Goal: Task Accomplishment & Management: Manage account settings

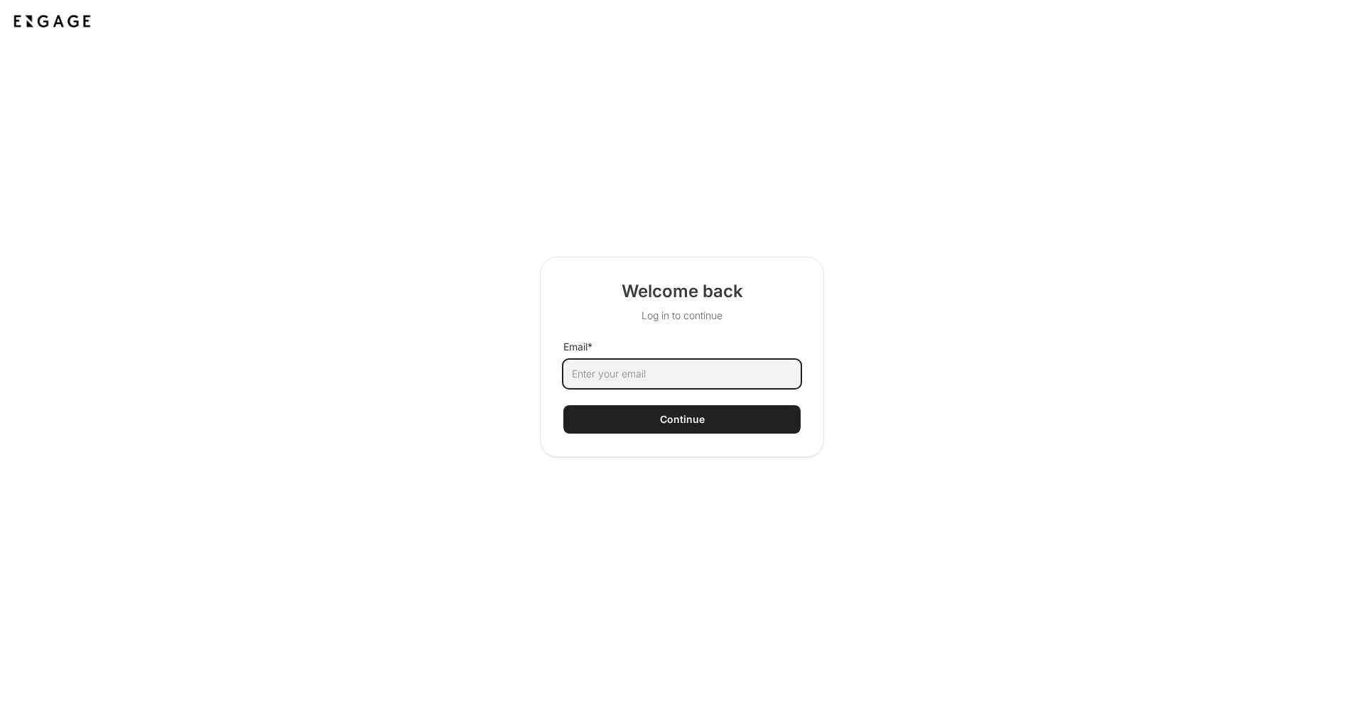
type input "C"
type input "[EMAIL_ADDRESS][DOMAIN_NAME]"
click at [733, 421] on button "Continue" at bounding box center [681, 419] width 237 height 28
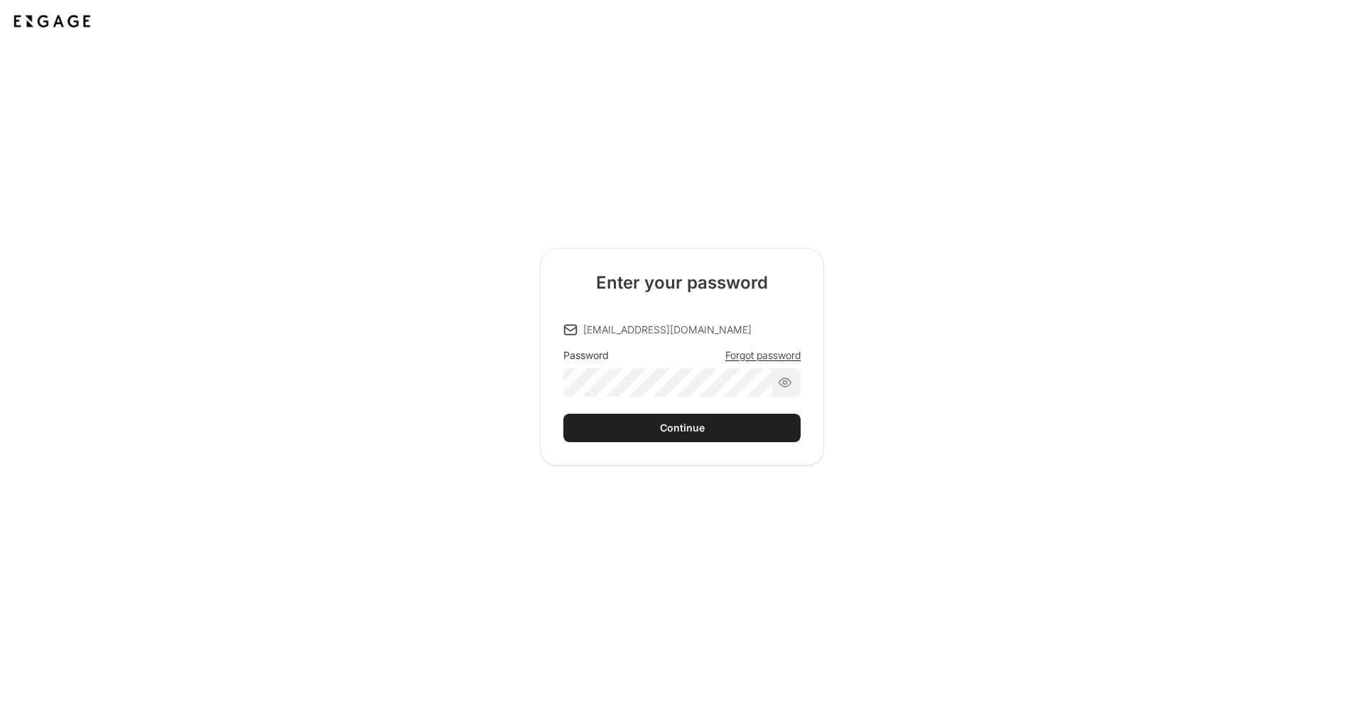
click at [748, 356] on div "Password Forgot password" at bounding box center [681, 372] width 237 height 48
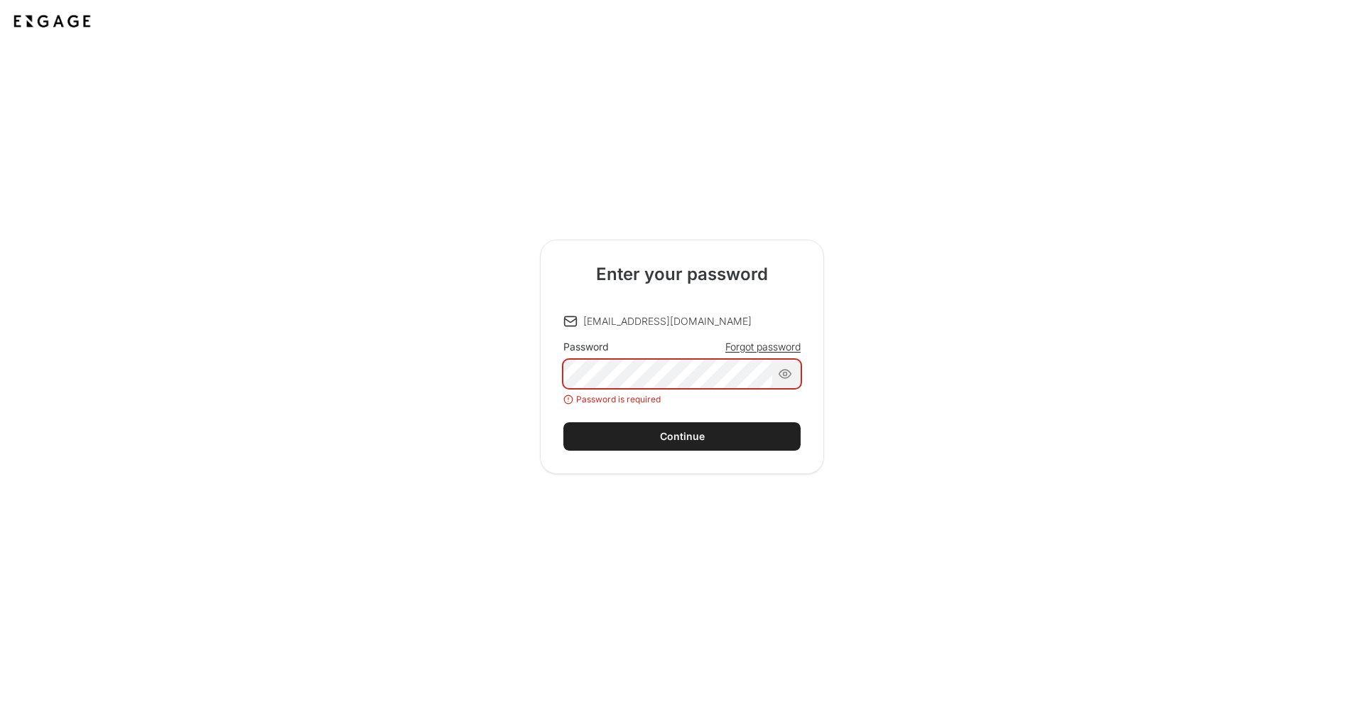
click at [765, 349] on span "Forgot password" at bounding box center [763, 347] width 75 height 14
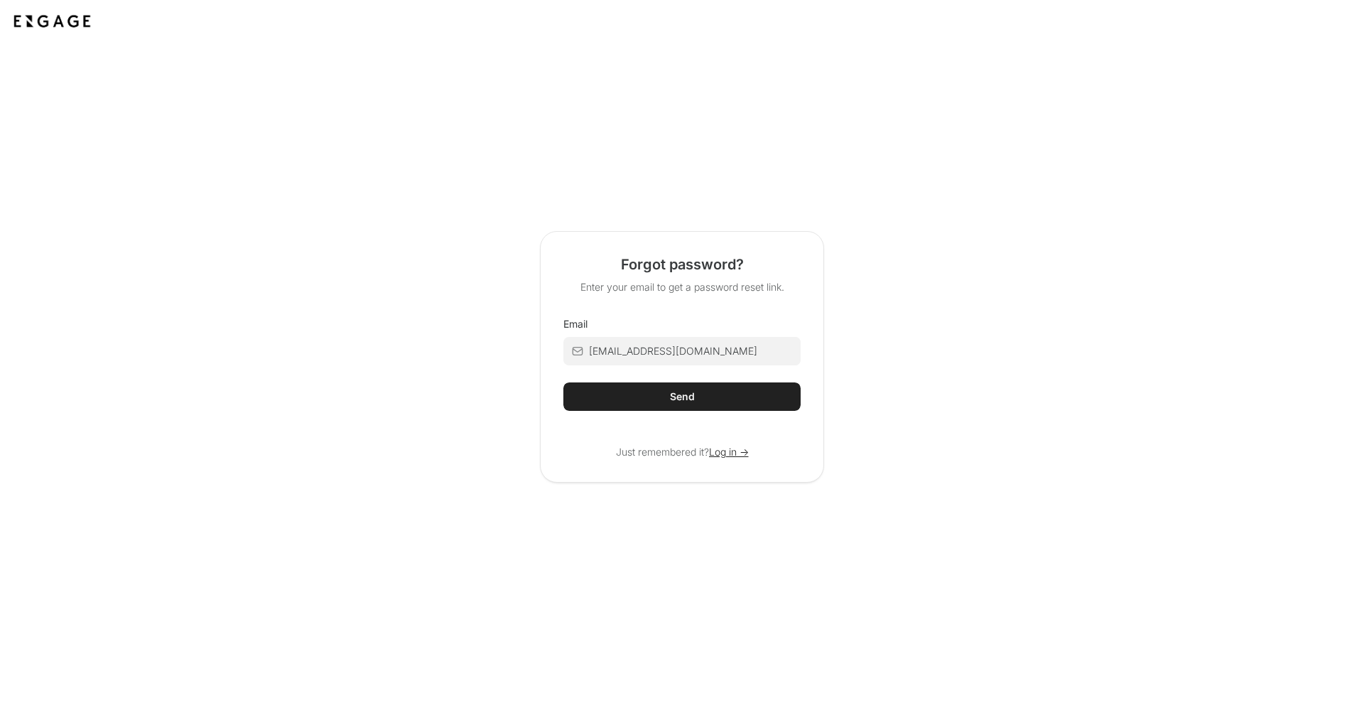
click at [743, 394] on button "Send" at bounding box center [681, 396] width 237 height 28
click at [726, 455] on span "Log in ->" at bounding box center [729, 452] width 40 height 14
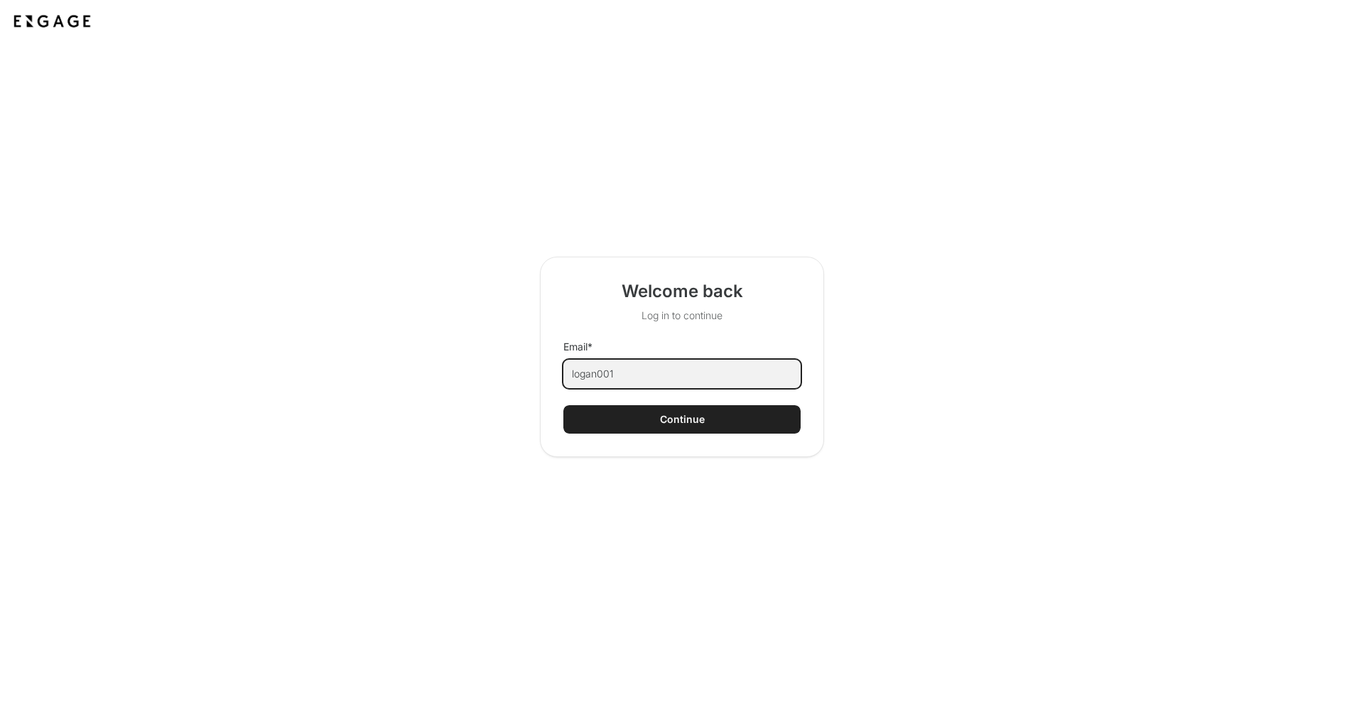
type input "logan00"
type input "cghiberti@flydexa.com"
click at [681, 425] on div "Continue" at bounding box center [682, 419] width 45 height 14
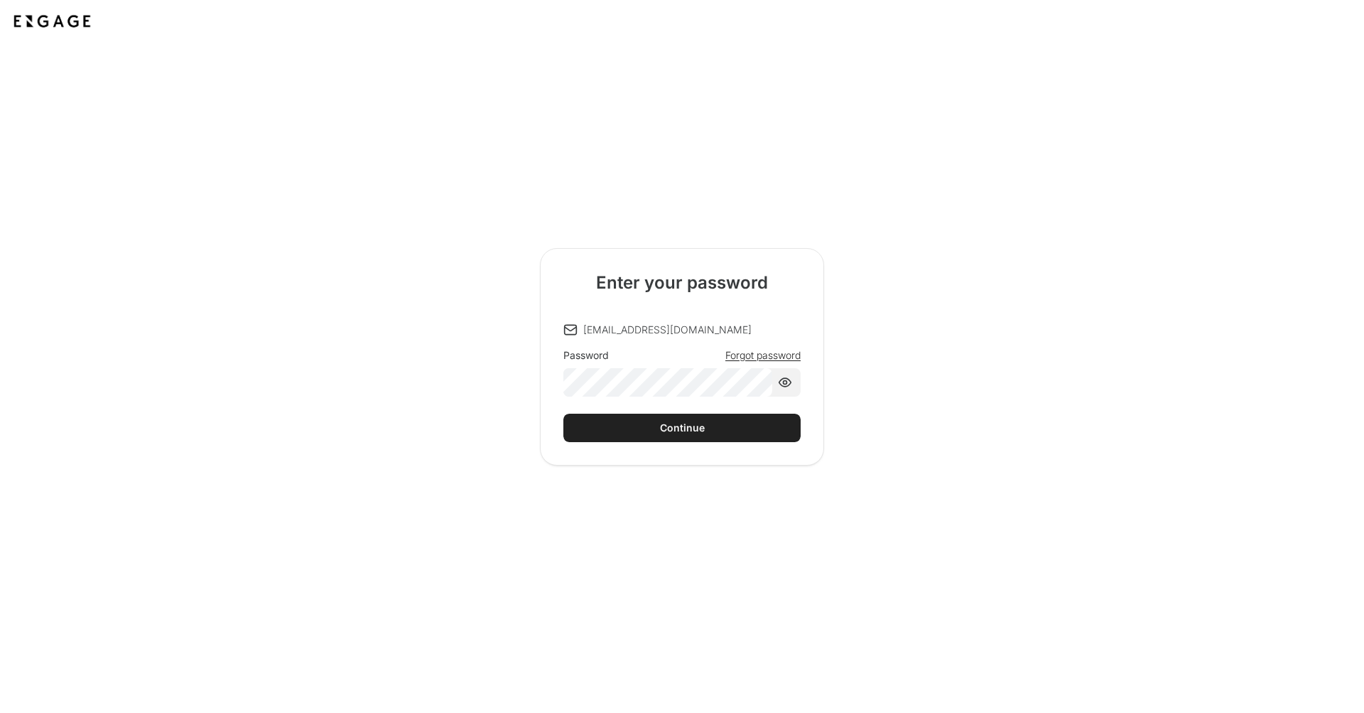
click at [677, 425] on div "Continue" at bounding box center [682, 428] width 45 height 14
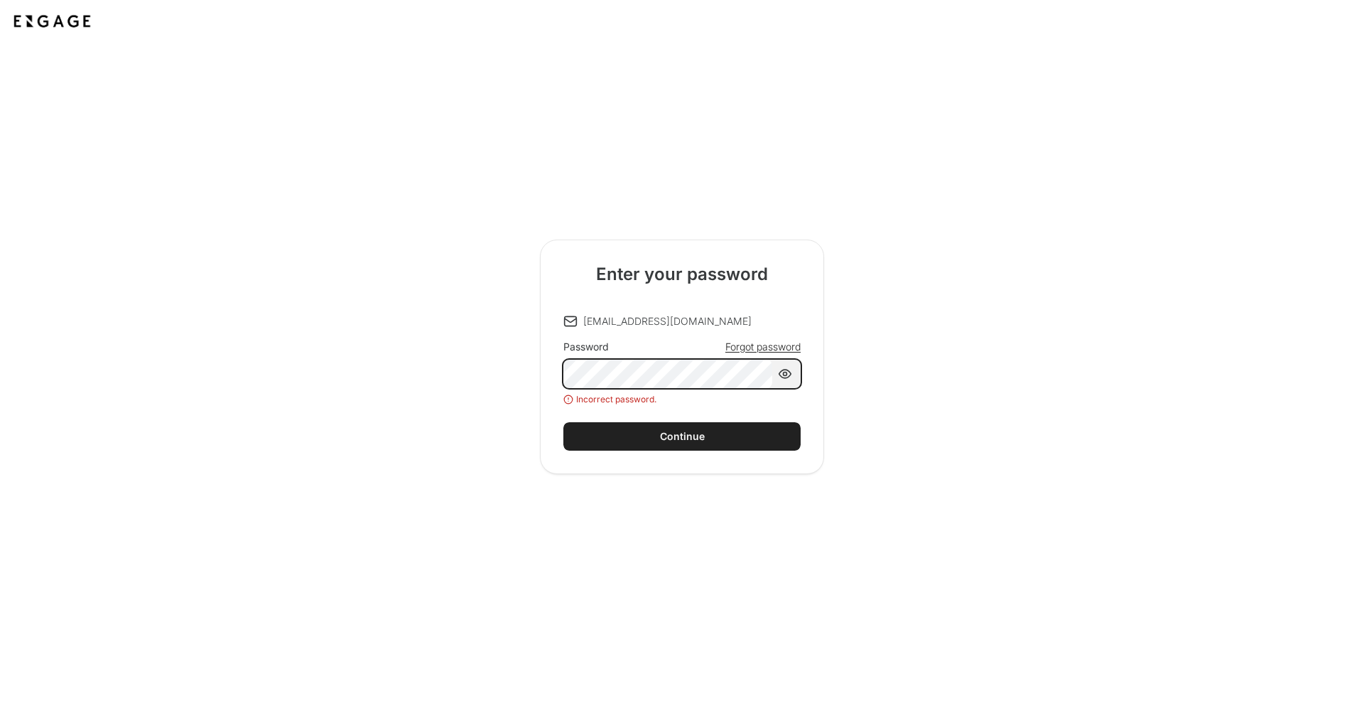
click at [511, 355] on div "Enter your password cghiberti@flydexa.com Password Forgot password Incorrect pa…" at bounding box center [682, 356] width 810 height 234
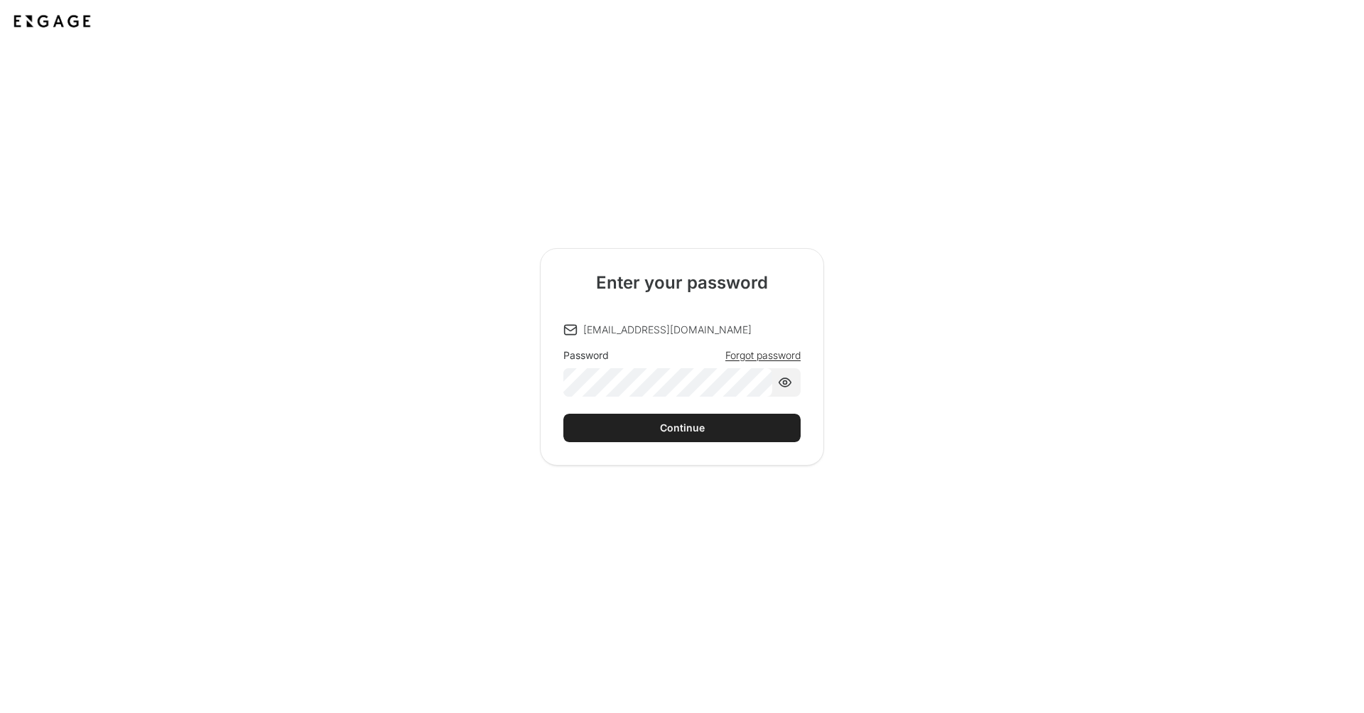
click at [647, 422] on button "Continue" at bounding box center [681, 428] width 237 height 28
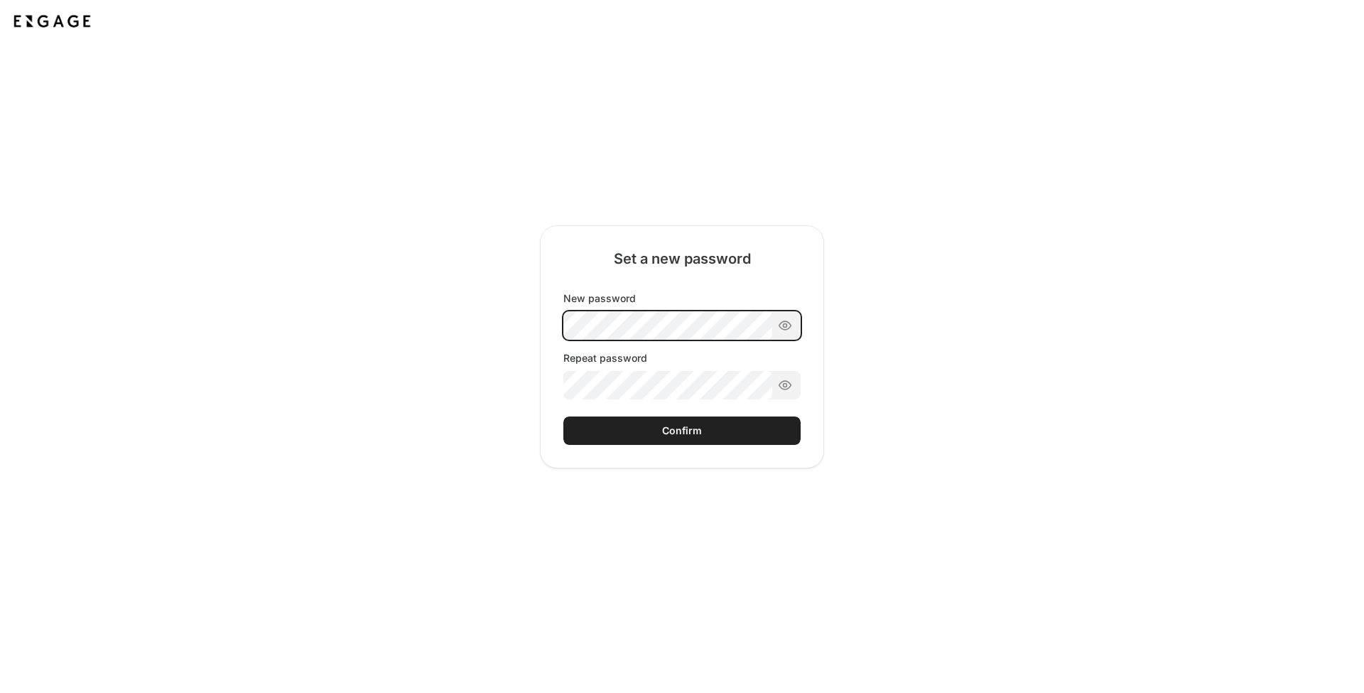
click at [625, 318] on div "New password Repeat password" at bounding box center [681, 345] width 237 height 108
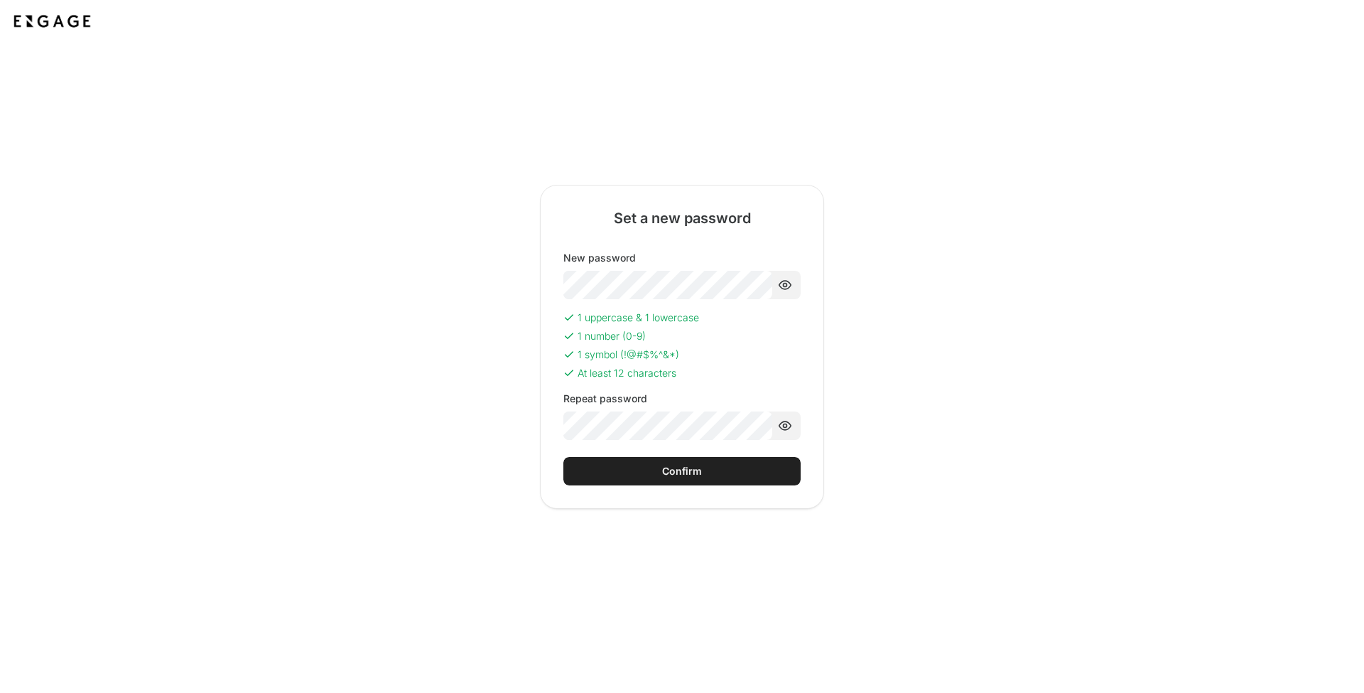
click at [696, 473] on div "Confirm" at bounding box center [682, 471] width 40 height 14
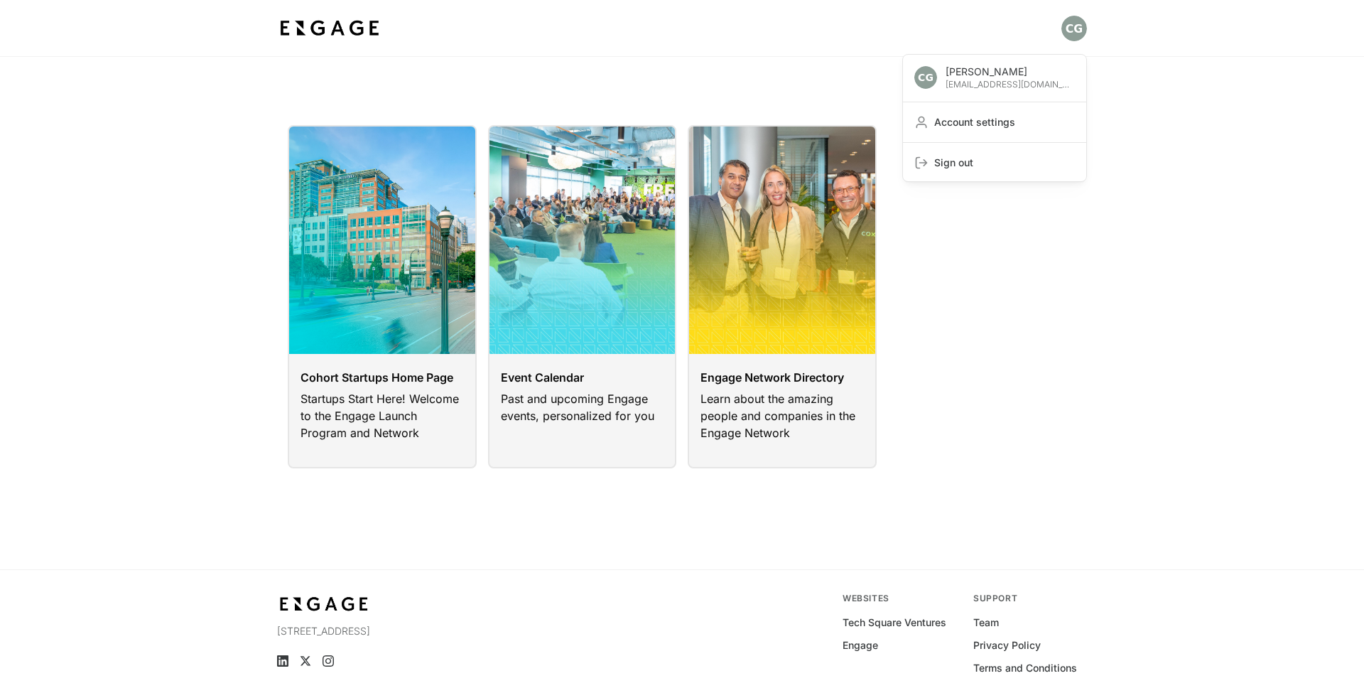
click at [1067, 33] on html "Caio Ghiberti cghiberti@flydexa.com Account settings Sign out Cohort Startups H…" at bounding box center [682, 375] width 1364 height 750
click at [1013, 283] on html "Caio Ghiberti cghiberti@flydexa.com Account settings Sign out Cohort Startups H…" at bounding box center [682, 375] width 1364 height 750
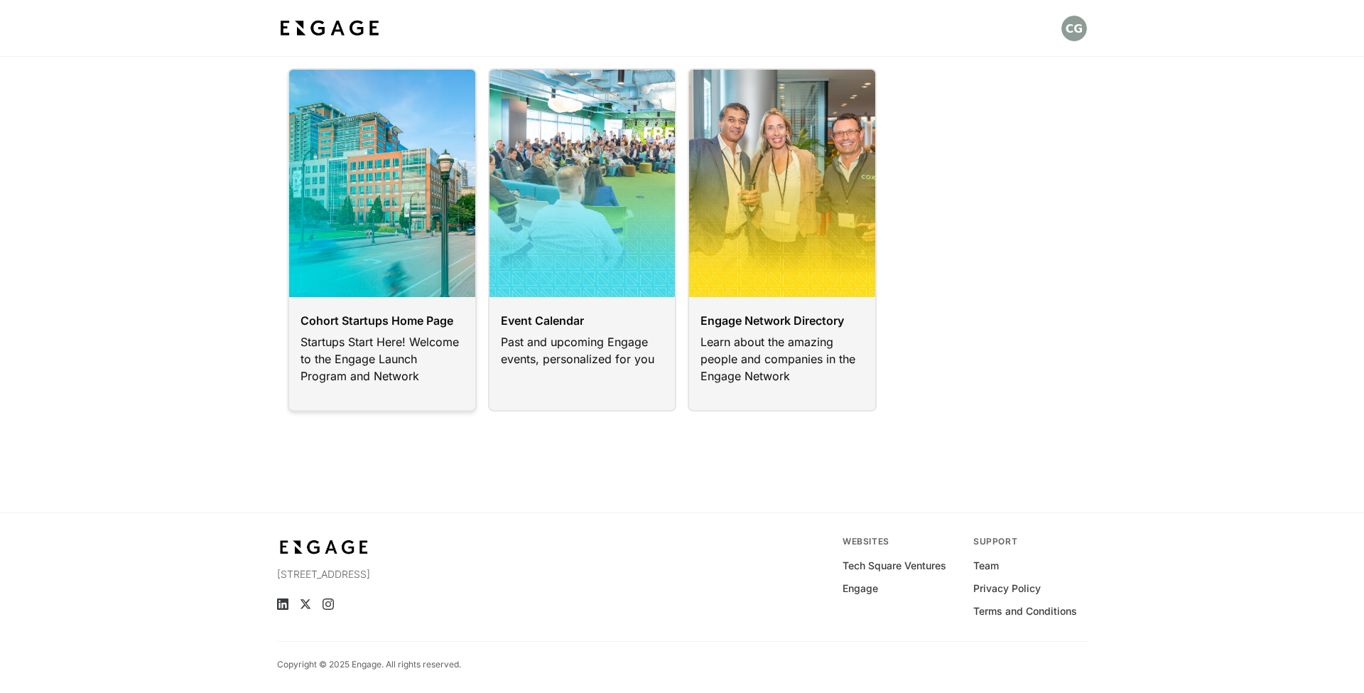
scroll to position [57, 0]
click at [542, 340] on link at bounding box center [582, 239] width 189 height 343
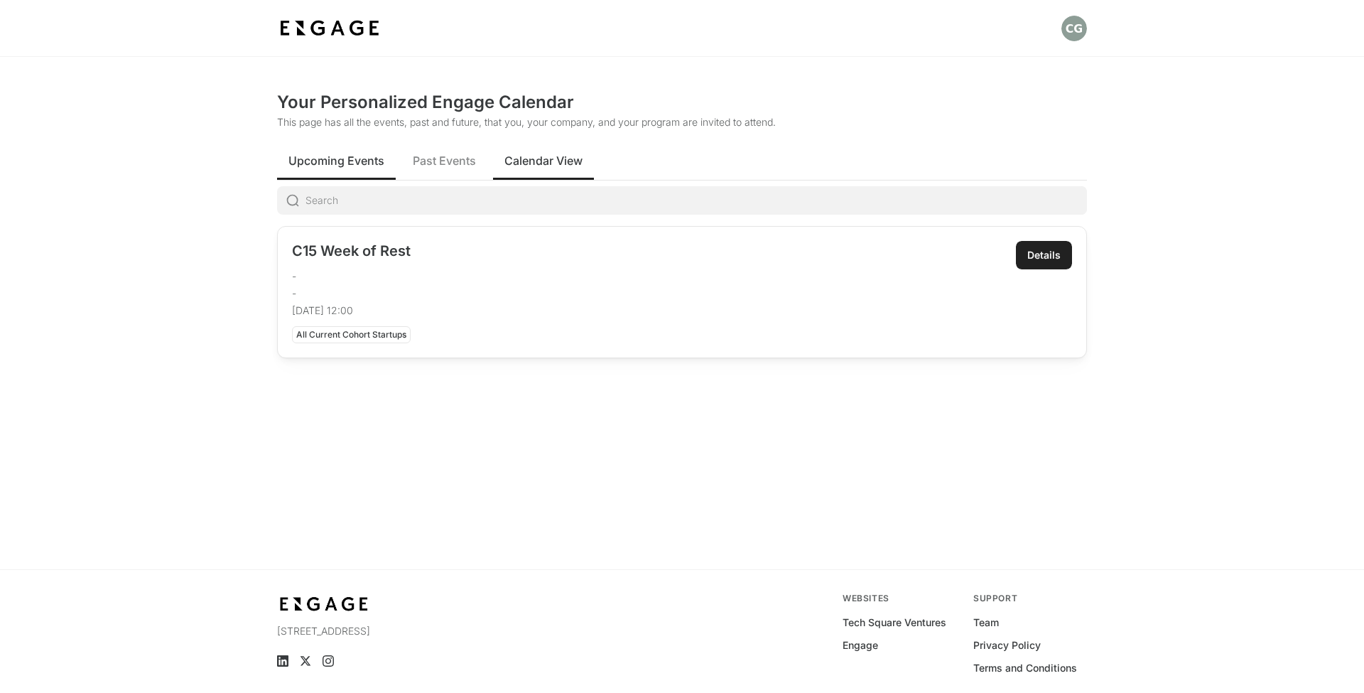
click at [520, 173] on button "Calendar View" at bounding box center [543, 160] width 101 height 39
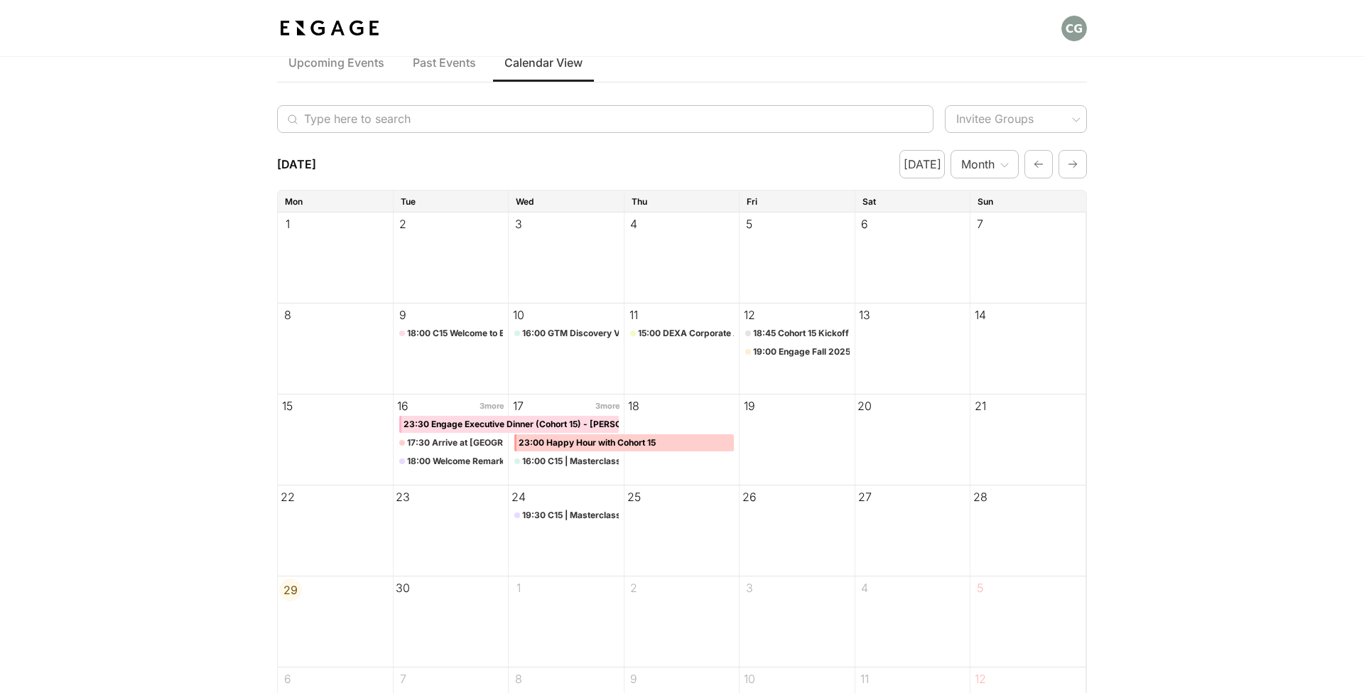
scroll to position [110, 0]
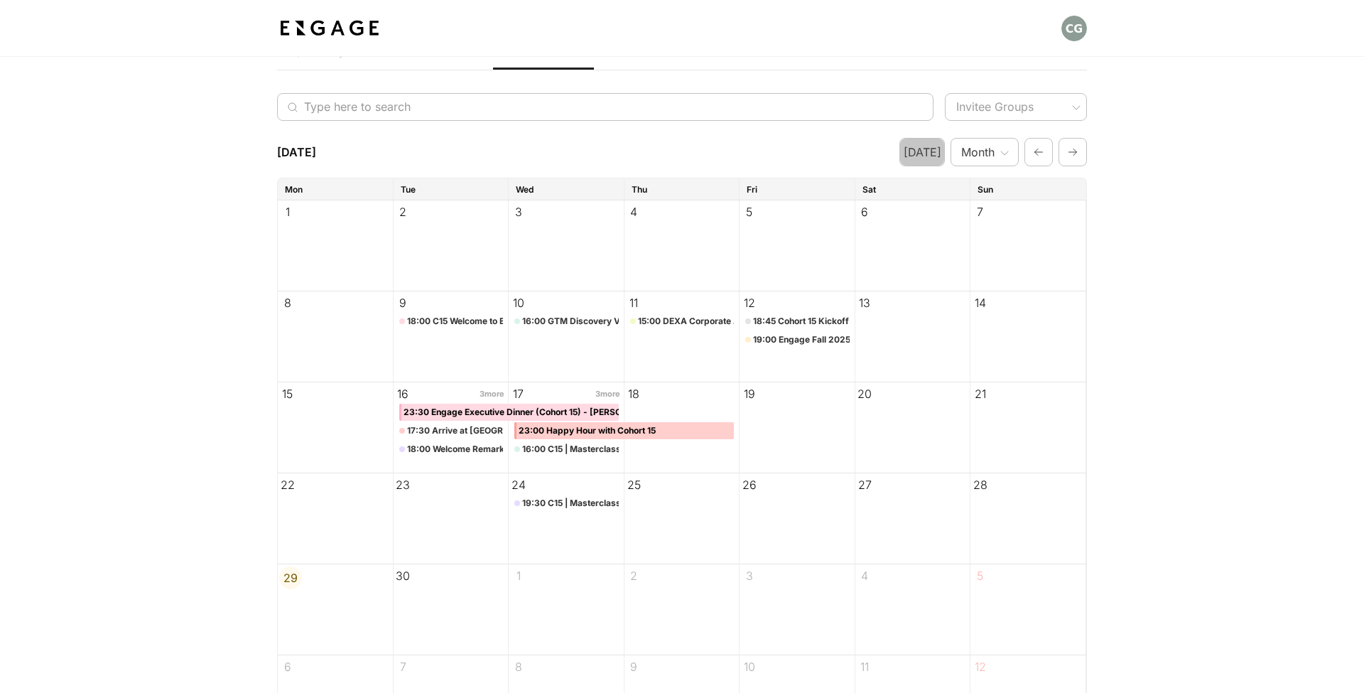
click at [929, 156] on button "[DATE]" at bounding box center [922, 152] width 45 height 28
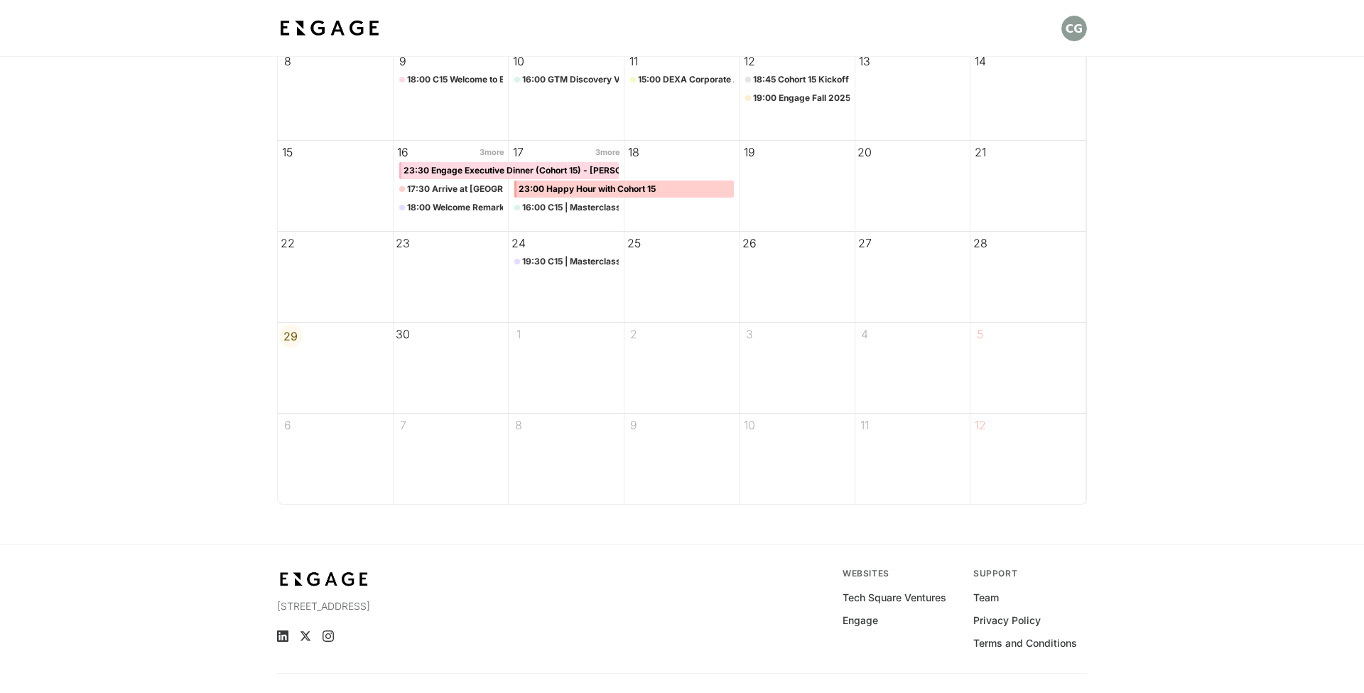
scroll to position [356, 0]
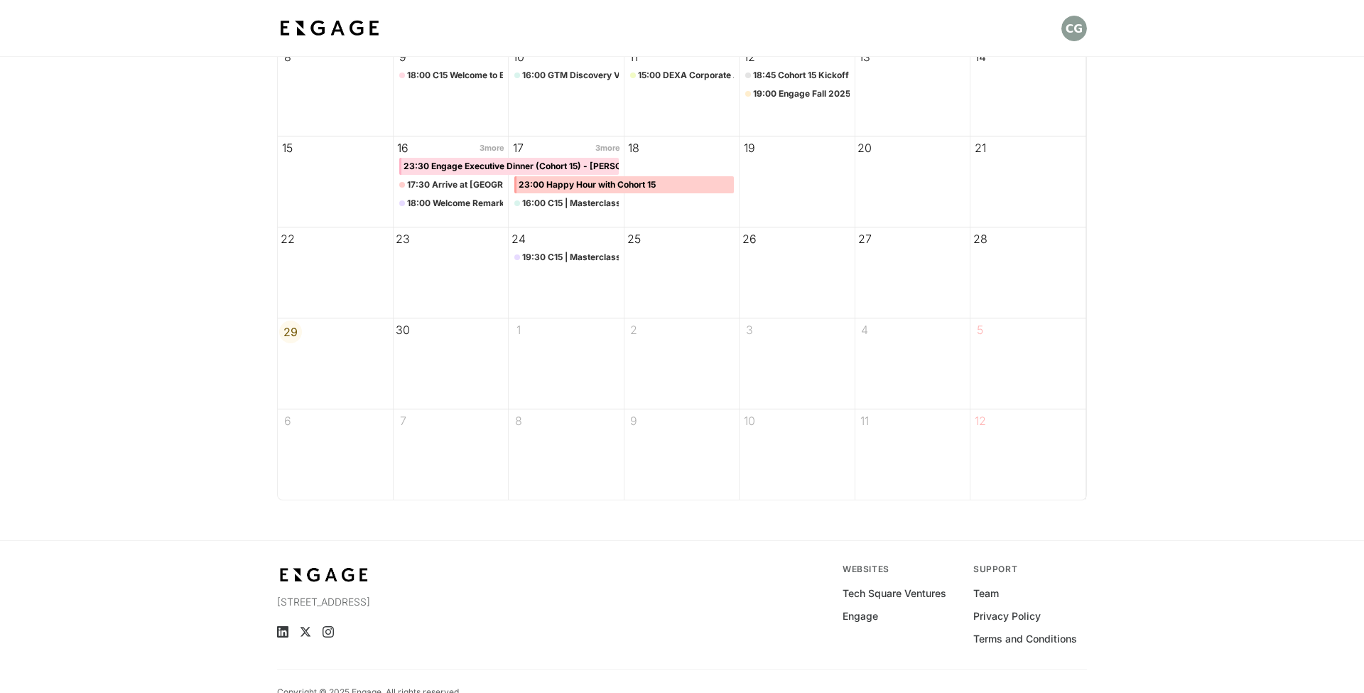
click at [332, 355] on div "29" at bounding box center [336, 363] width 116 height 90
click at [367, 352] on div "29" at bounding box center [336, 363] width 116 height 90
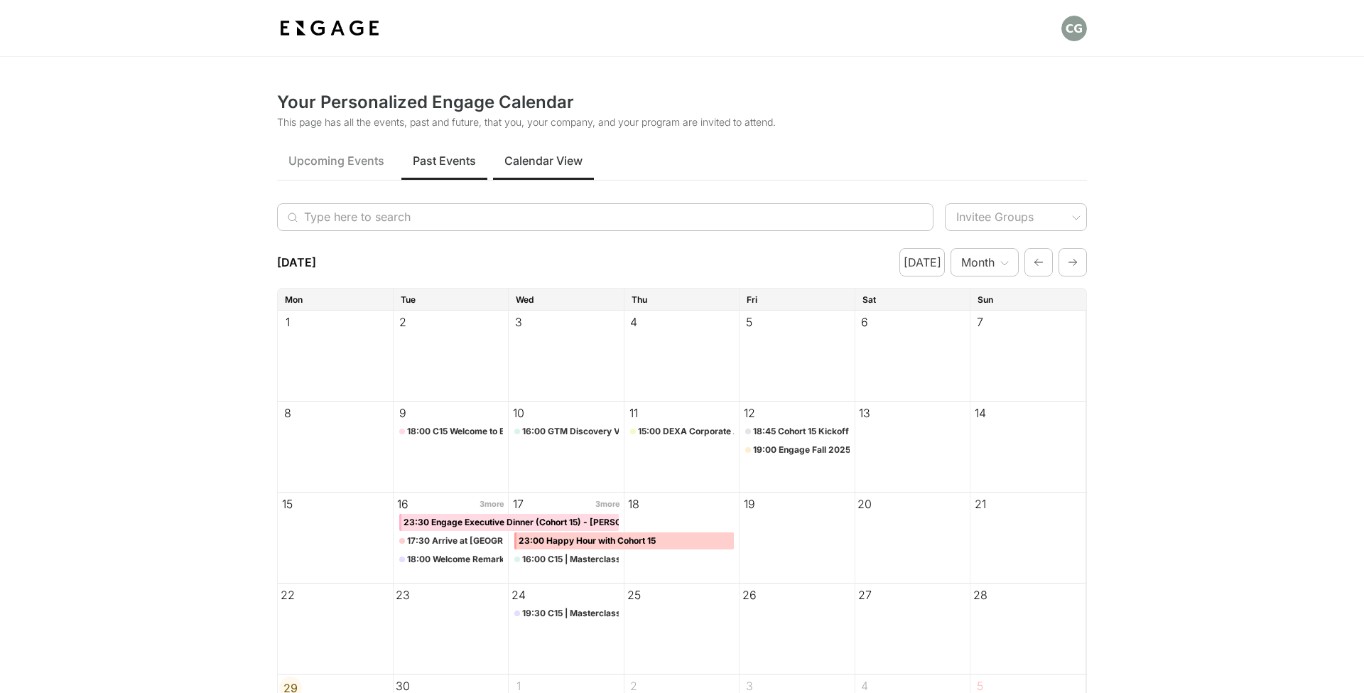
scroll to position [0, 0]
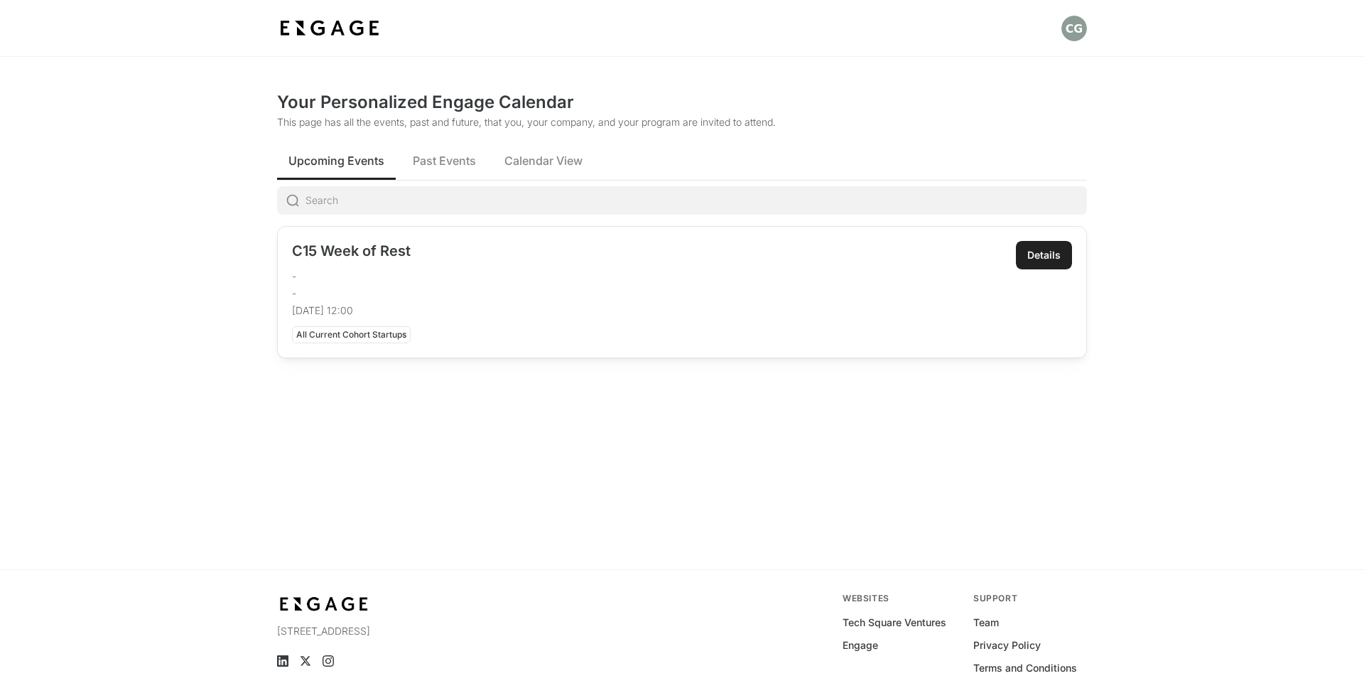
click at [335, 165] on span "Upcoming Events" at bounding box center [336, 160] width 96 height 17
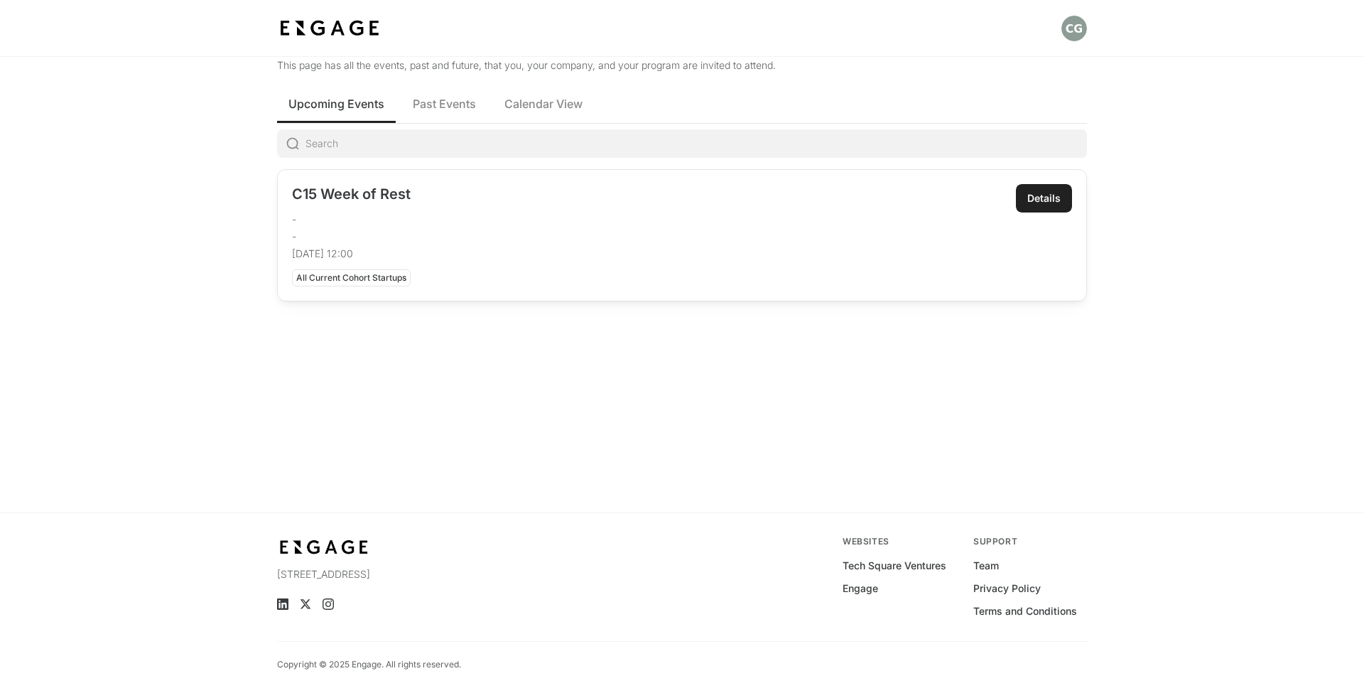
scroll to position [57, 0]
